Goal: Transaction & Acquisition: Download file/media

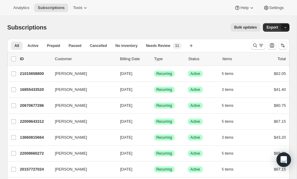
click at [285, 27] on icon "button" at bounding box center [285, 28] width 4 height 4
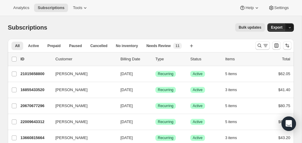
click at [289, 28] on icon "button" at bounding box center [290, 28] width 4 height 4
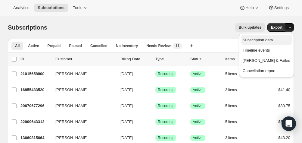
click at [271, 38] on span "Subscription data" at bounding box center [258, 40] width 30 height 5
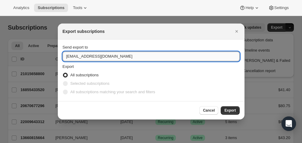
click at [76, 55] on input "support@kleokolor.com" at bounding box center [151, 57] width 177 height 10
drag, startPoint x: 81, startPoint y: 57, endPoint x: 52, endPoint y: 56, distance: 28.6
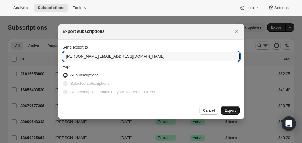
type input "wes@99.vision"
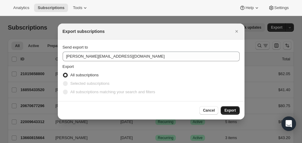
click at [230, 111] on span "Export" at bounding box center [229, 110] width 11 height 5
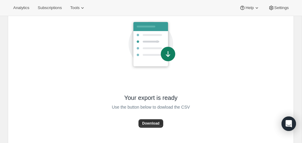
scroll to position [53, 0]
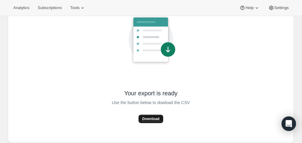
click at [148, 117] on span "Download" at bounding box center [150, 118] width 17 height 5
